Goal: Transaction & Acquisition: Obtain resource

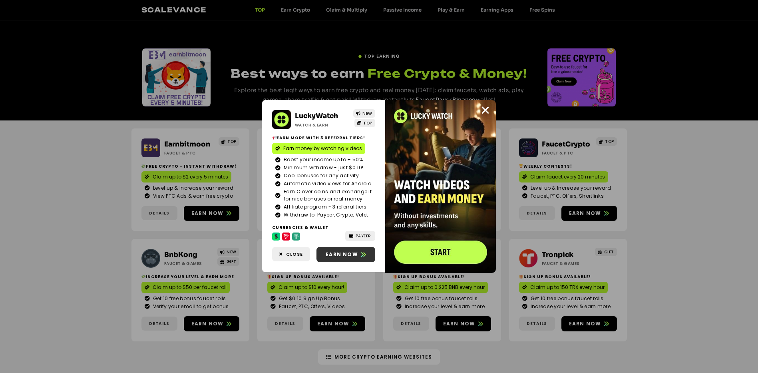
click at [340, 255] on span "Earn now" at bounding box center [342, 254] width 32 height 7
click at [443, 255] on img at bounding box center [440, 186] width 111 height 173
click at [484, 108] on icon "Close" at bounding box center [485, 110] width 10 height 10
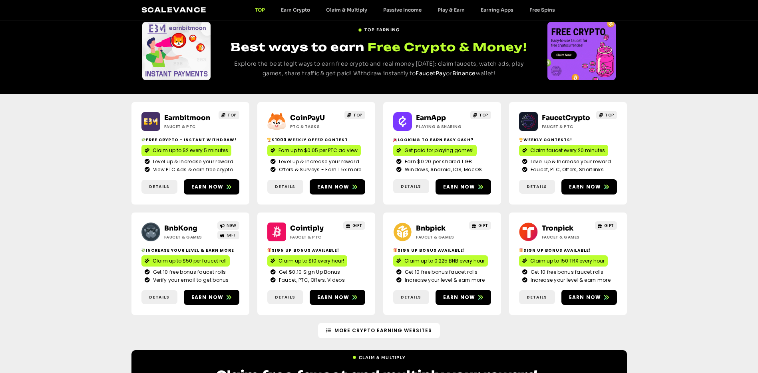
scroll to position [80, 0]
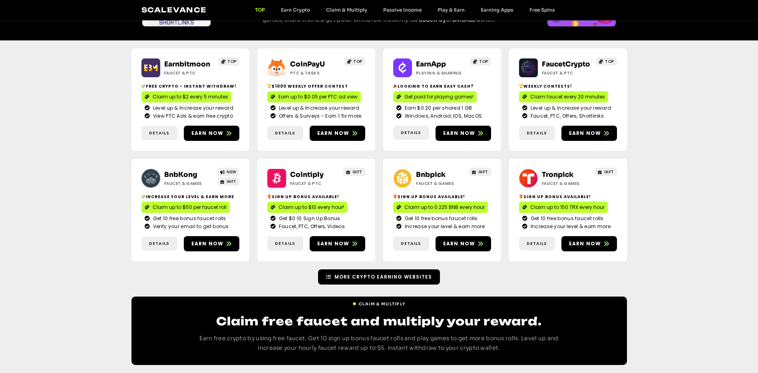
click at [383, 281] on link "More Crypto Earning Websites" at bounding box center [379, 276] width 122 height 15
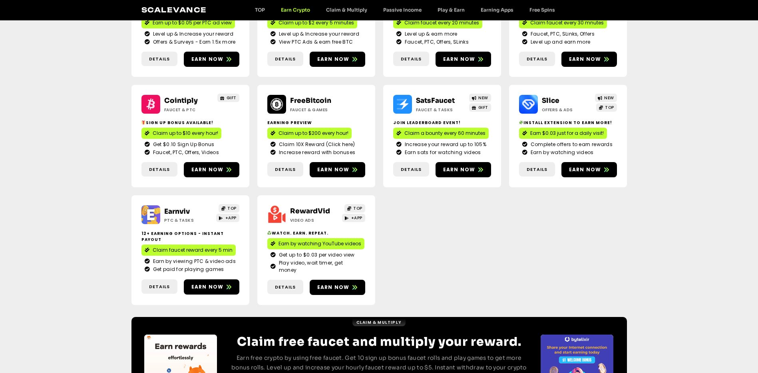
scroll to position [200, 0]
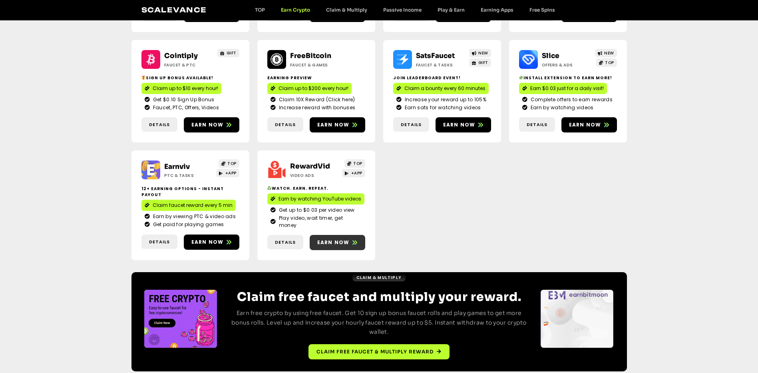
click at [339, 239] on span "Earn now" at bounding box center [333, 242] width 32 height 7
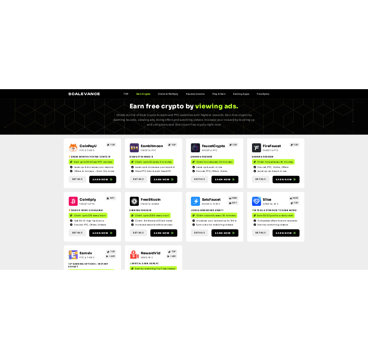
scroll to position [15, 0]
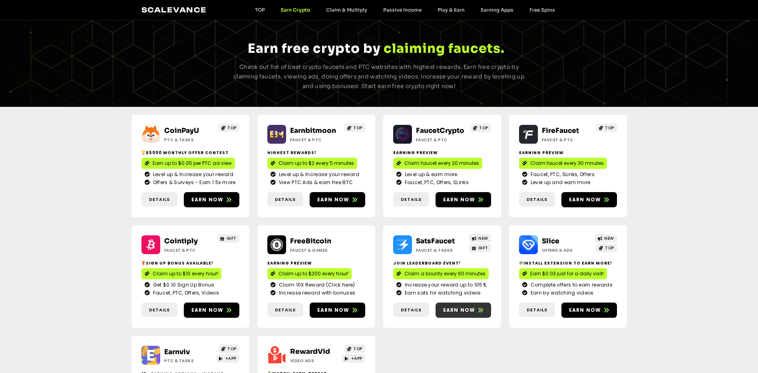
click at [473, 311] on span "Earn now" at bounding box center [459, 309] width 32 height 7
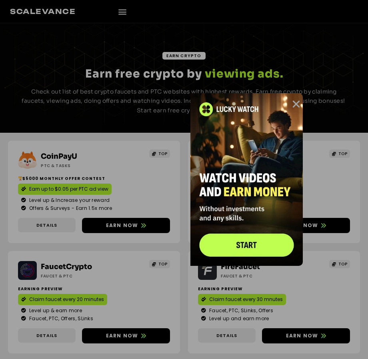
click at [293, 104] on icon "Close" at bounding box center [296, 104] width 10 height 10
